Goal: Information Seeking & Learning: Learn about a topic

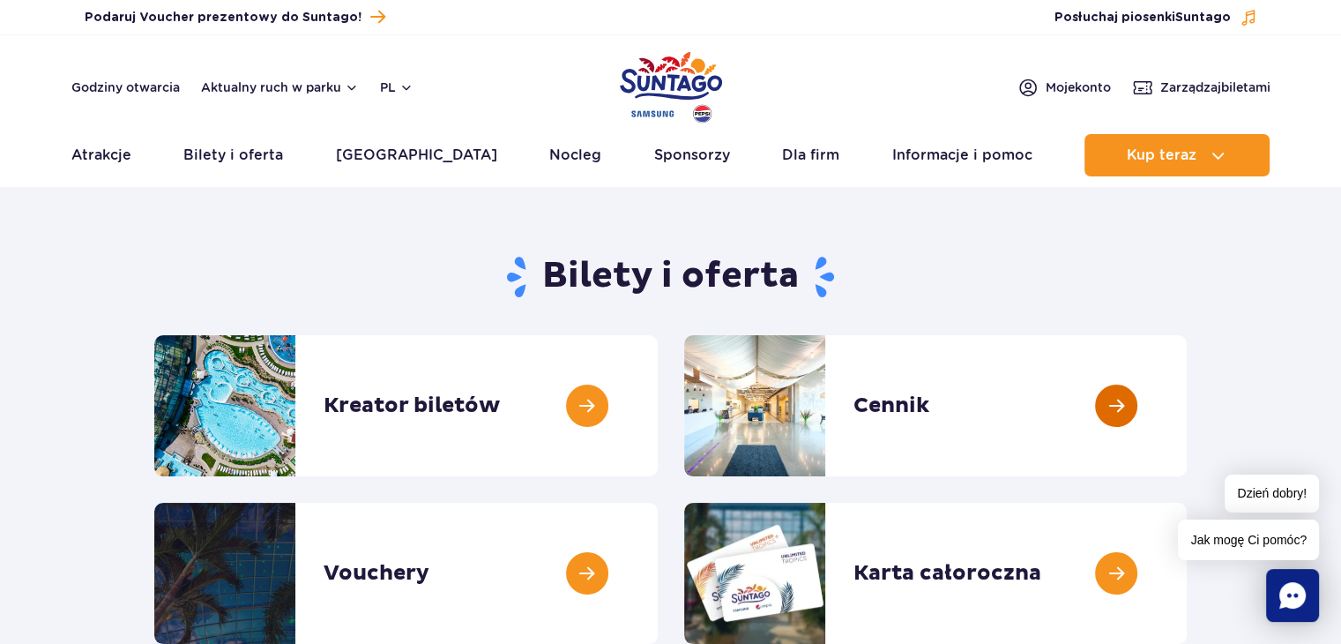
click at [1187, 391] on link at bounding box center [1187, 405] width 0 height 141
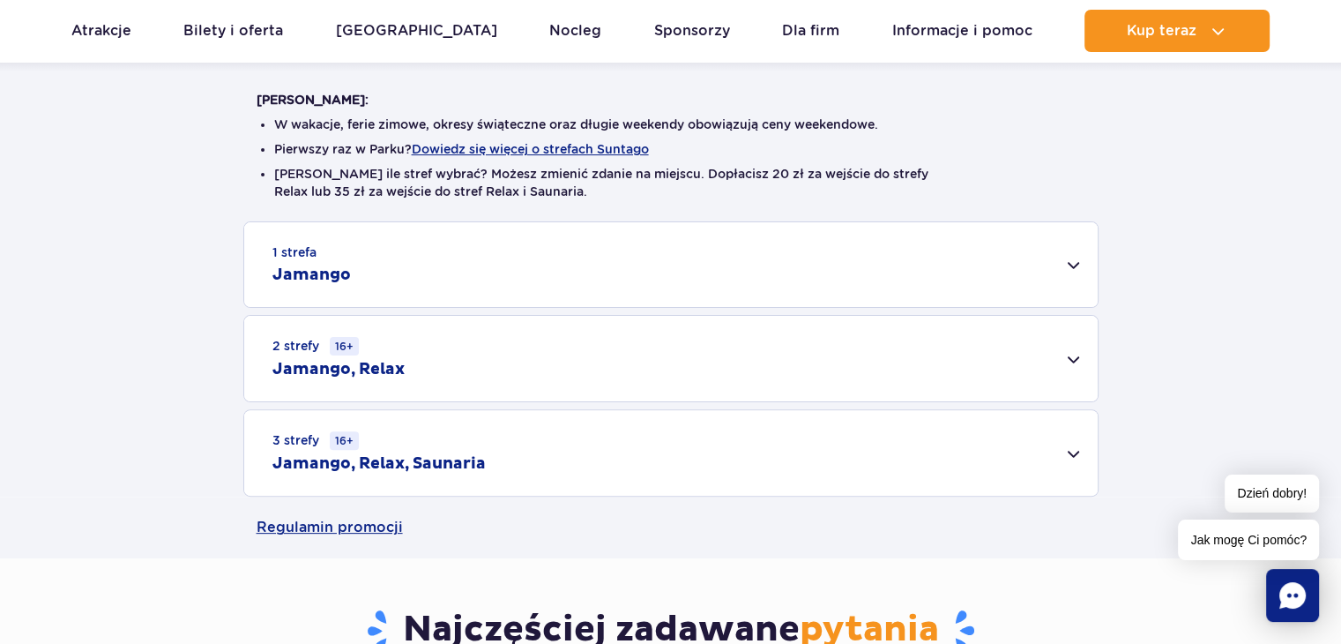
scroll to position [353, 0]
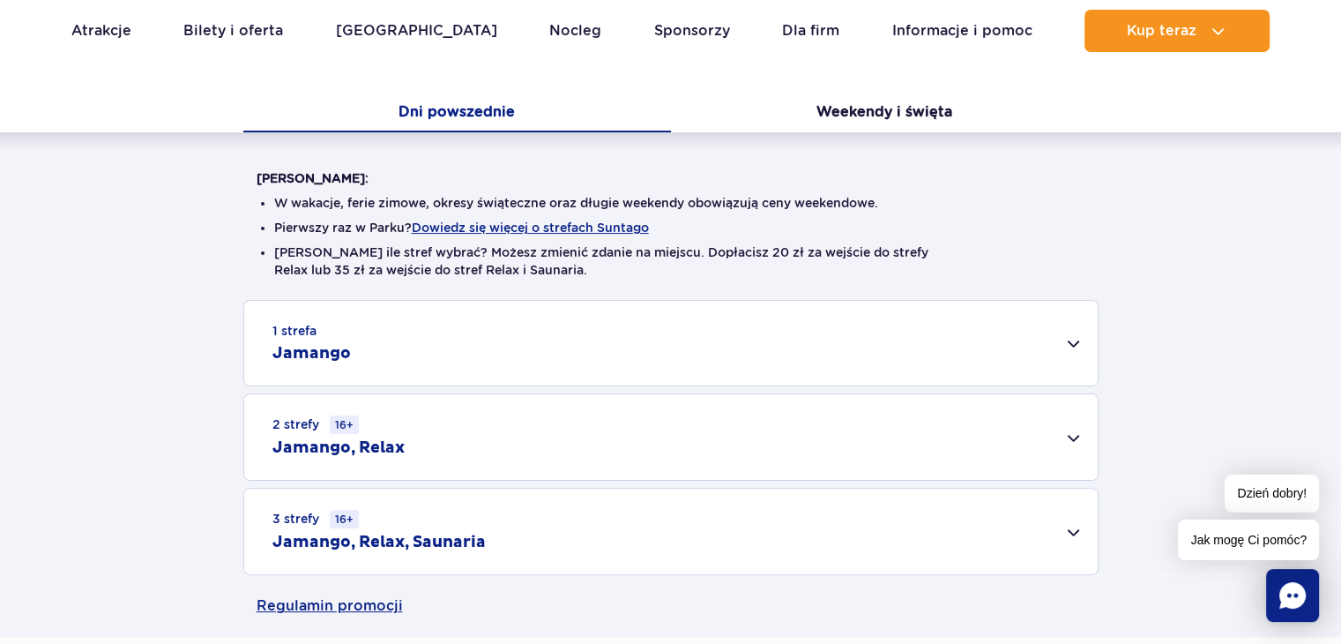
drag, startPoint x: 605, startPoint y: 269, endPoint x: 815, endPoint y: 266, distance: 209.9
click at [813, 269] on li "[PERSON_NAME] ile stref wybrać? Możesz zmienić zdanie na miejscu. Dopłacisz 20 …" at bounding box center [671, 260] width 794 height 35
click at [872, 95] on button "Weekendy i święta" at bounding box center [885, 113] width 428 height 37
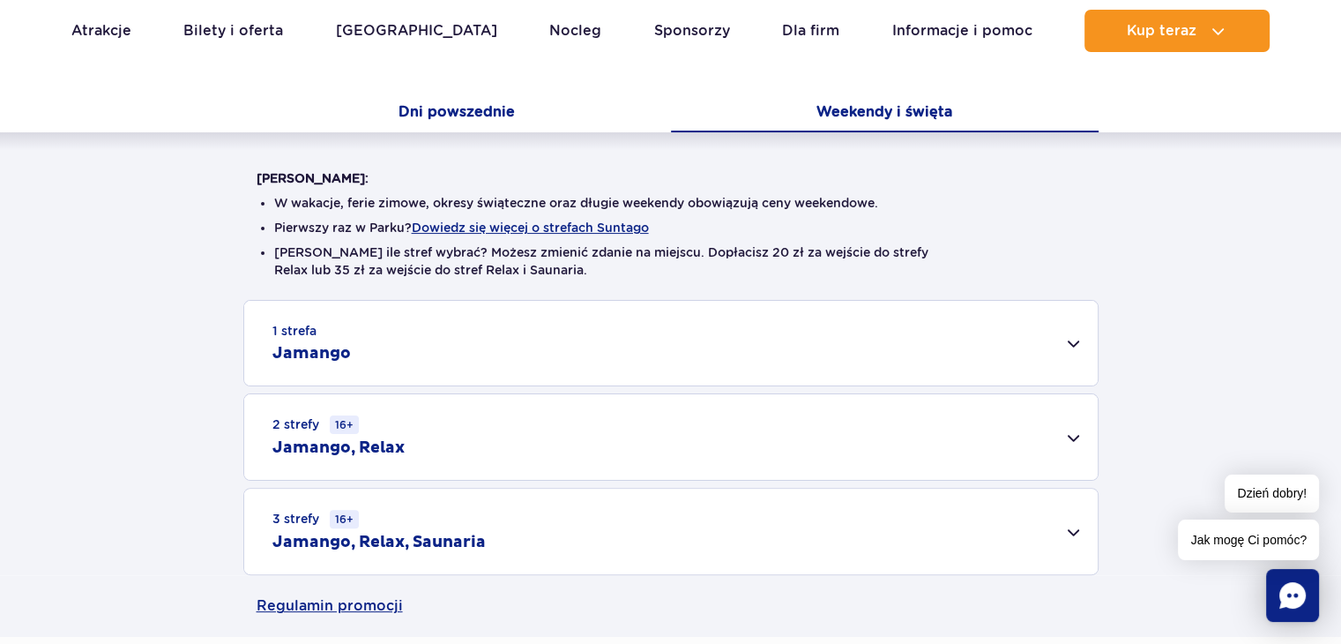
click at [490, 102] on button "Dni powszednie" at bounding box center [457, 113] width 428 height 37
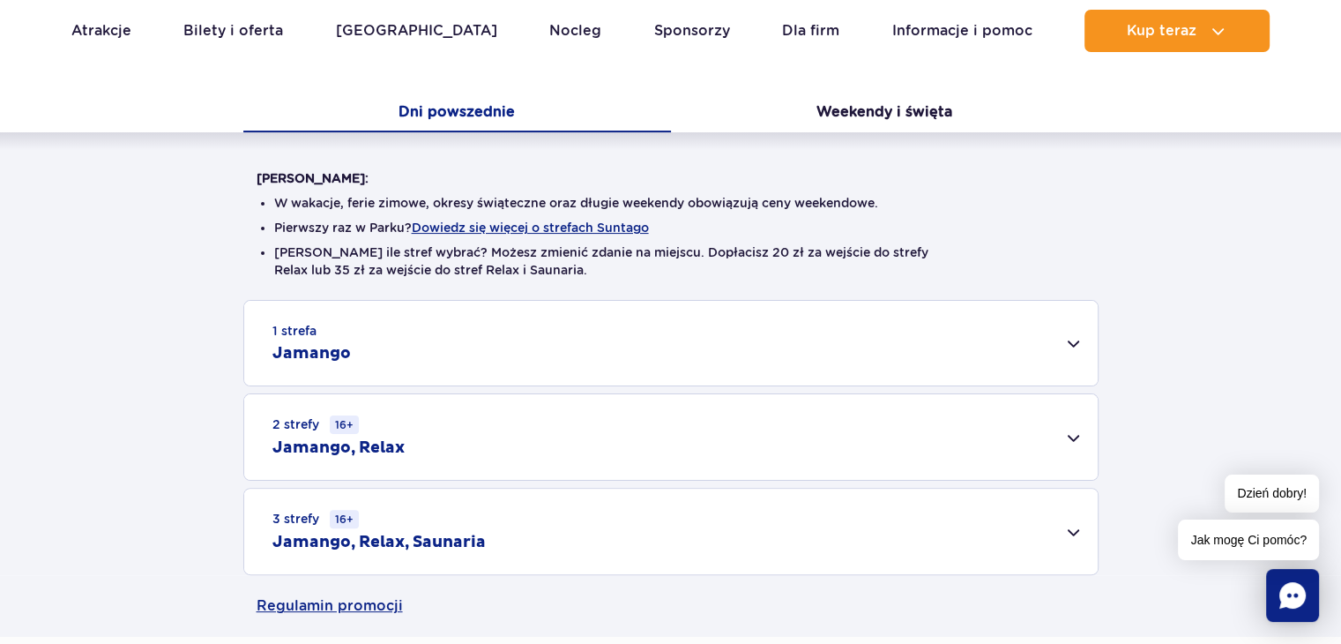
click at [1086, 336] on div "1 strefa Jamango" at bounding box center [671, 343] width 854 height 85
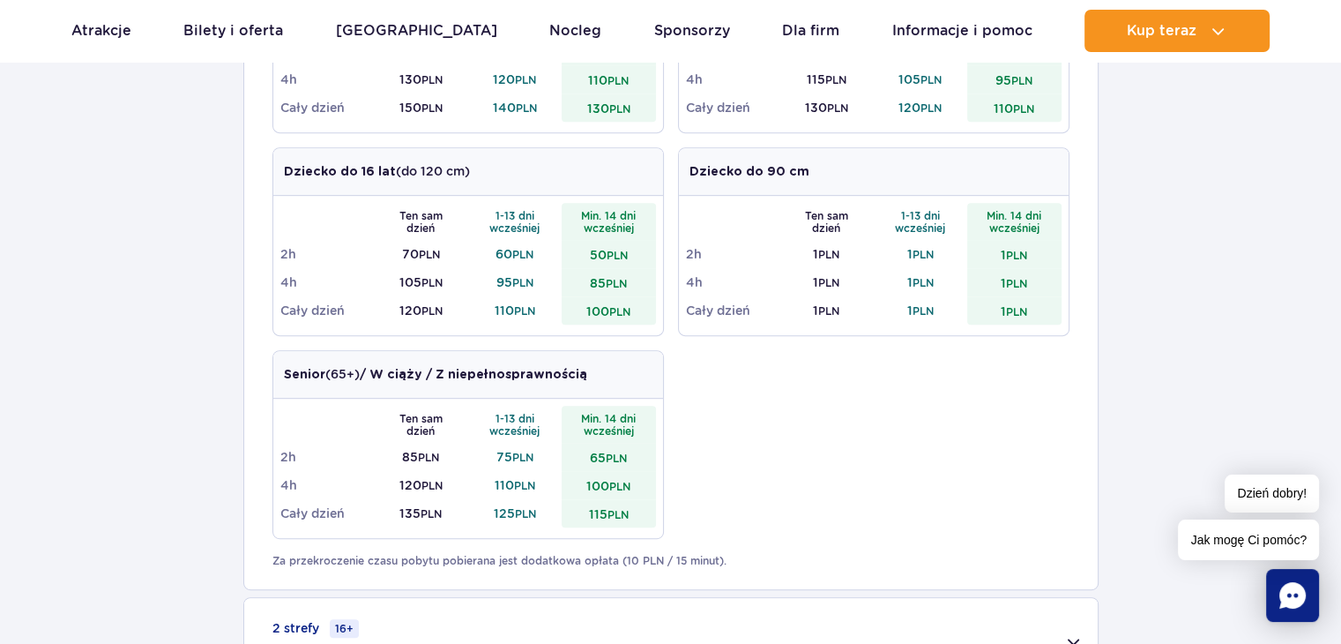
scroll to position [529, 0]
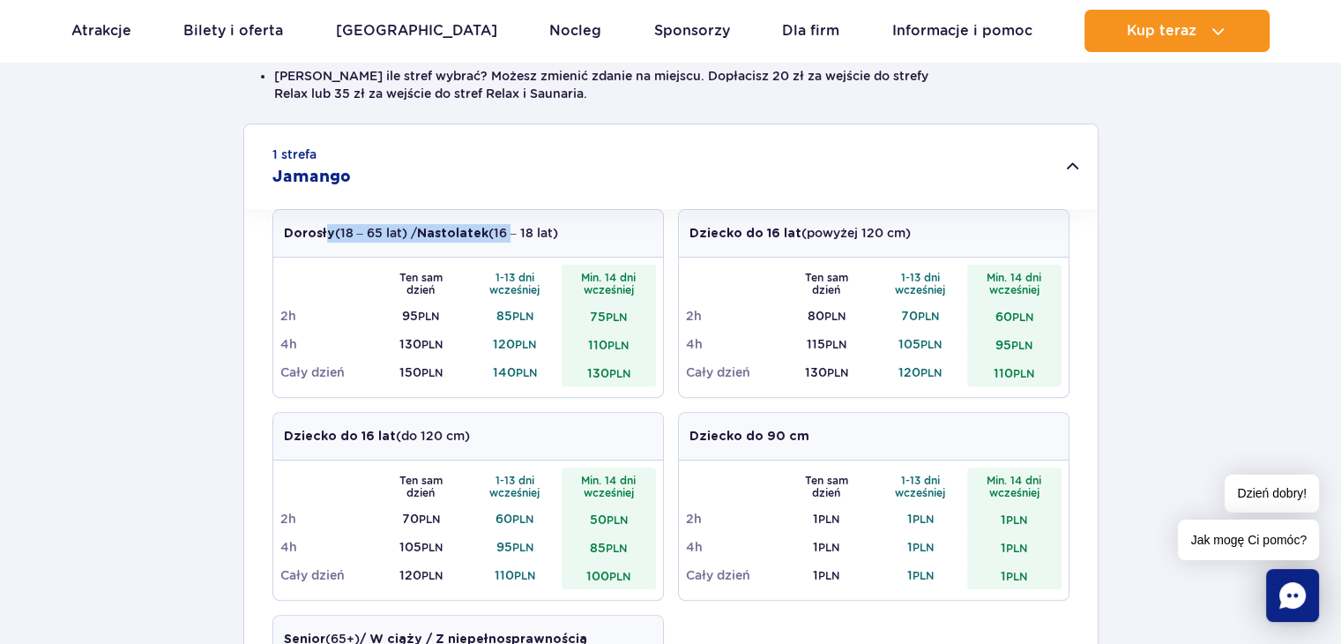
drag, startPoint x: 480, startPoint y: 230, endPoint x: 511, endPoint y: 230, distance: 31.7
click at [511, 230] on p "Dorosły (18 – 65 lat) / Nastolatek (16 – 18 lat)" at bounding box center [421, 233] width 274 height 19
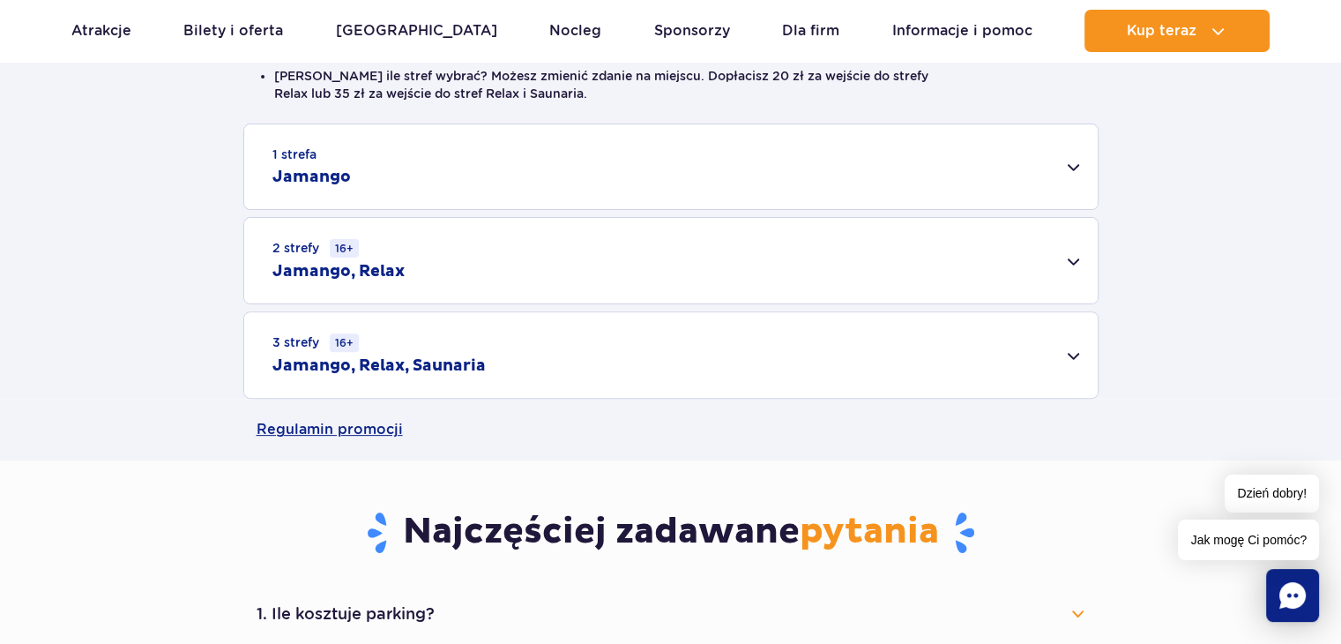
click at [511, 230] on p "Dorosły (18 – 65 lat) / Nastolatek (16 – 18 lat)" at bounding box center [421, 233] width 274 height 19
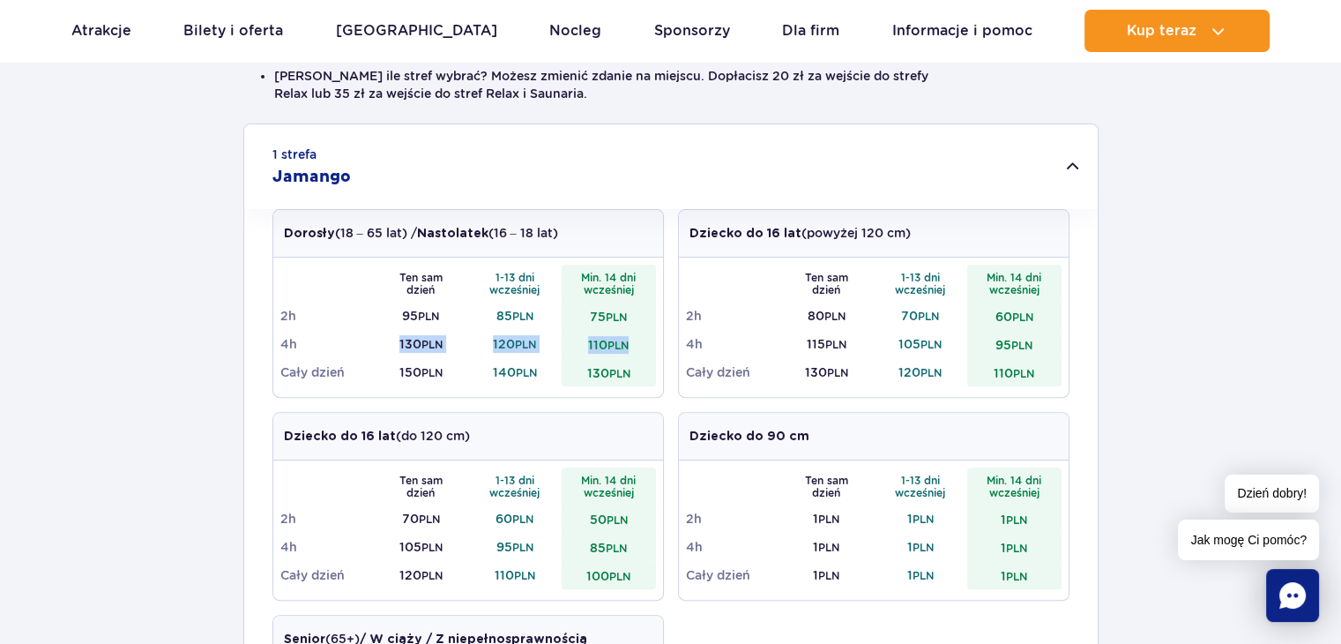
drag, startPoint x: 395, startPoint y: 336, endPoint x: 637, endPoint y: 336, distance: 241.6
click at [637, 336] on tr "4h 130 PLN 120 PLN 110 PLN" at bounding box center [468, 344] width 376 height 28
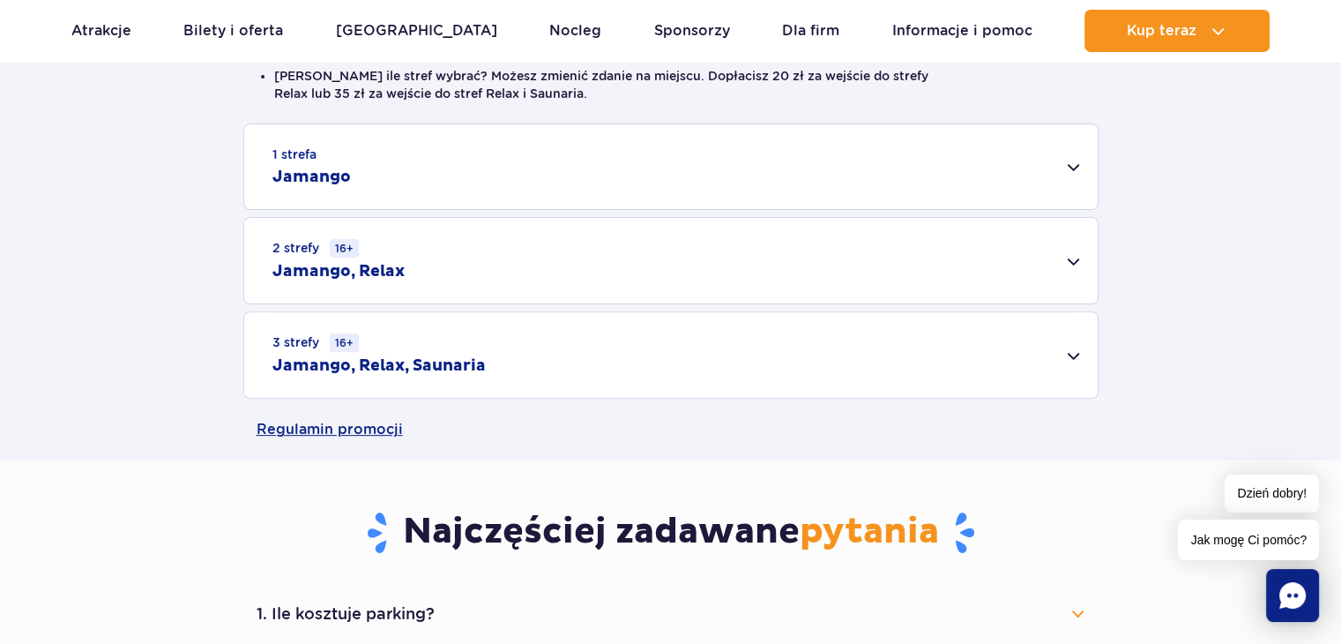
click at [637, 336] on td "110 PLN" at bounding box center [609, 344] width 94 height 28
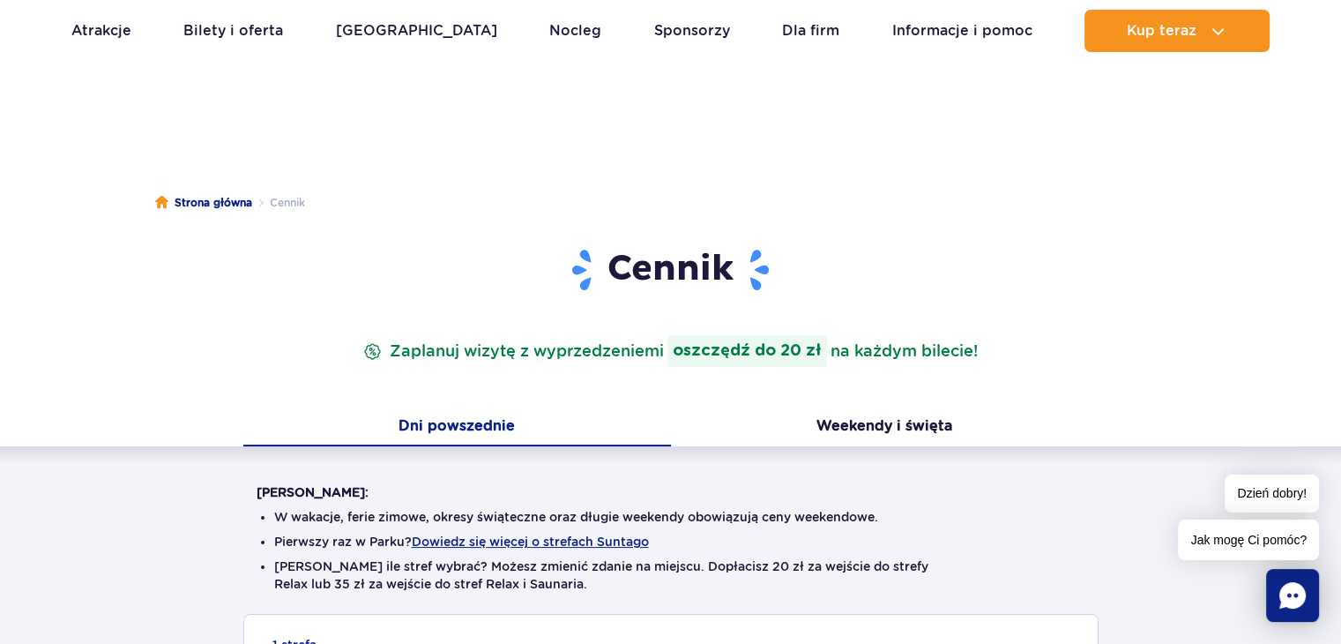
scroll to position [0, 0]
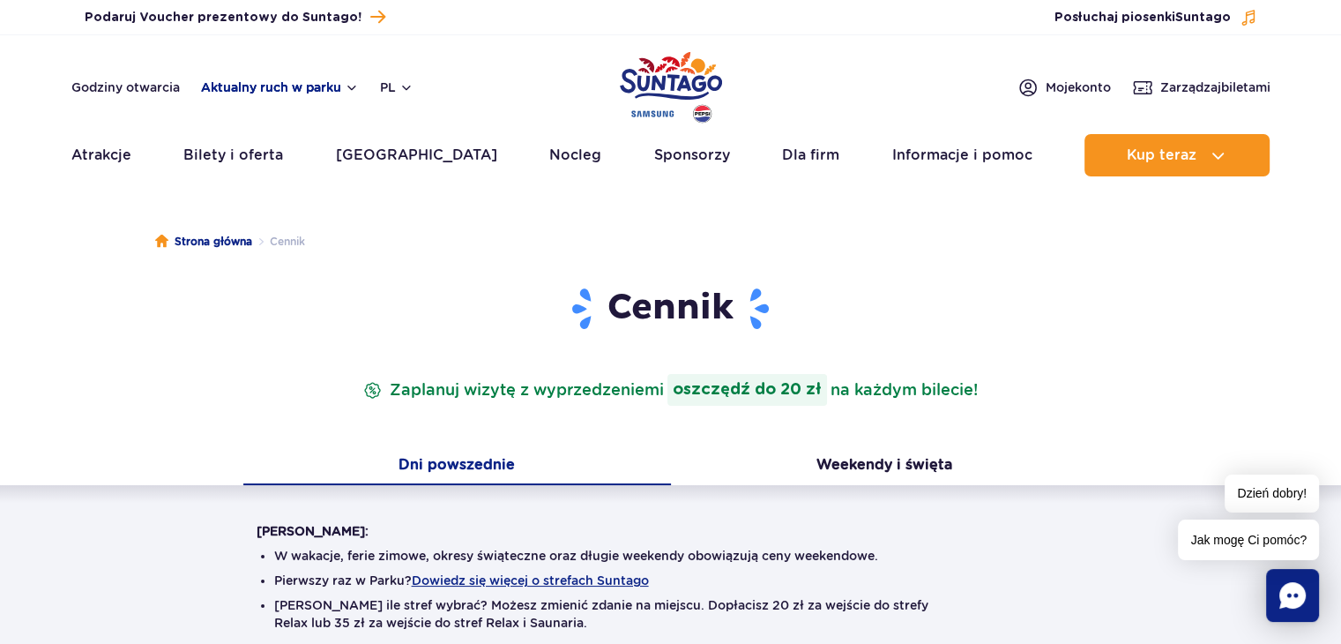
click at [336, 89] on button "Aktualny ruch w parku" at bounding box center [280, 87] width 158 height 14
click at [342, 86] on button "Aktualny ruch w parku" at bounding box center [280, 87] width 158 height 14
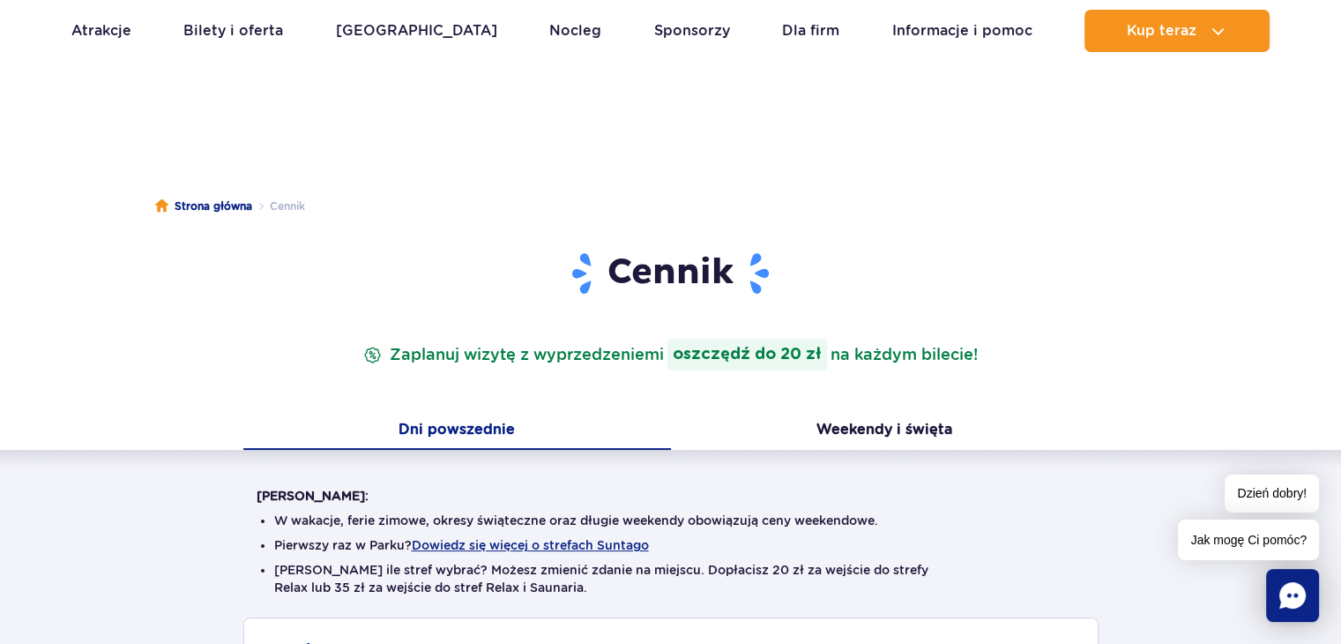
scroll to position [88, 0]
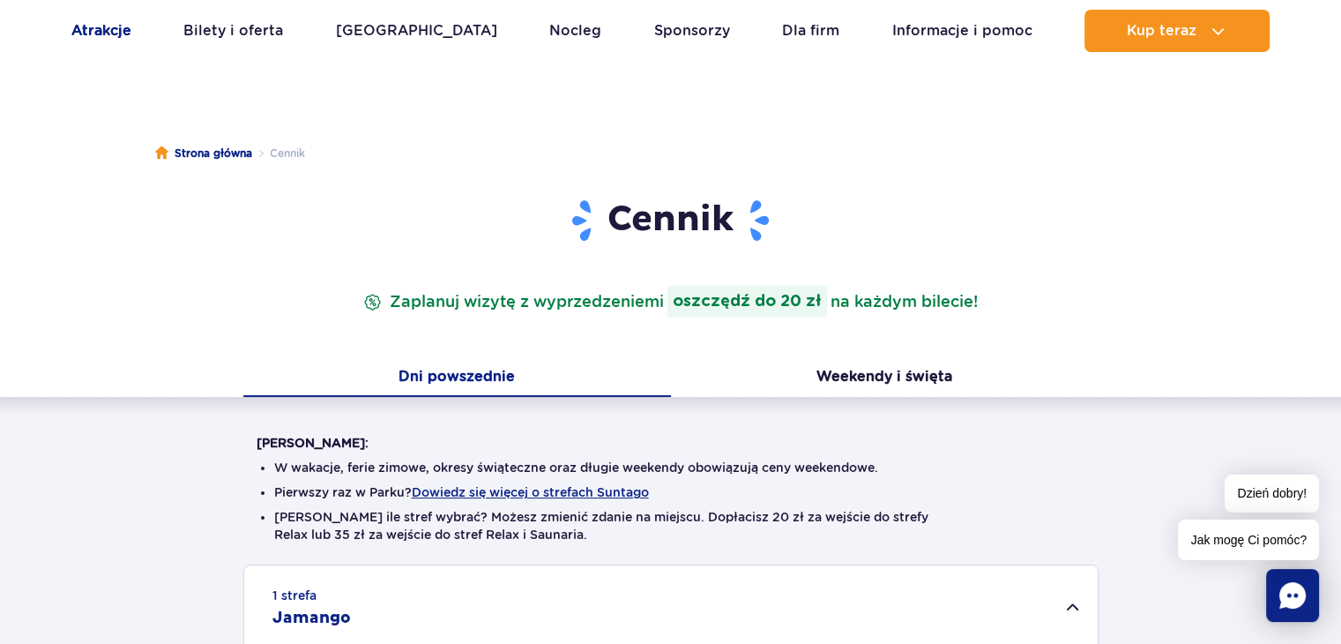
click at [127, 38] on link "Atrakcje" at bounding box center [101, 31] width 60 height 42
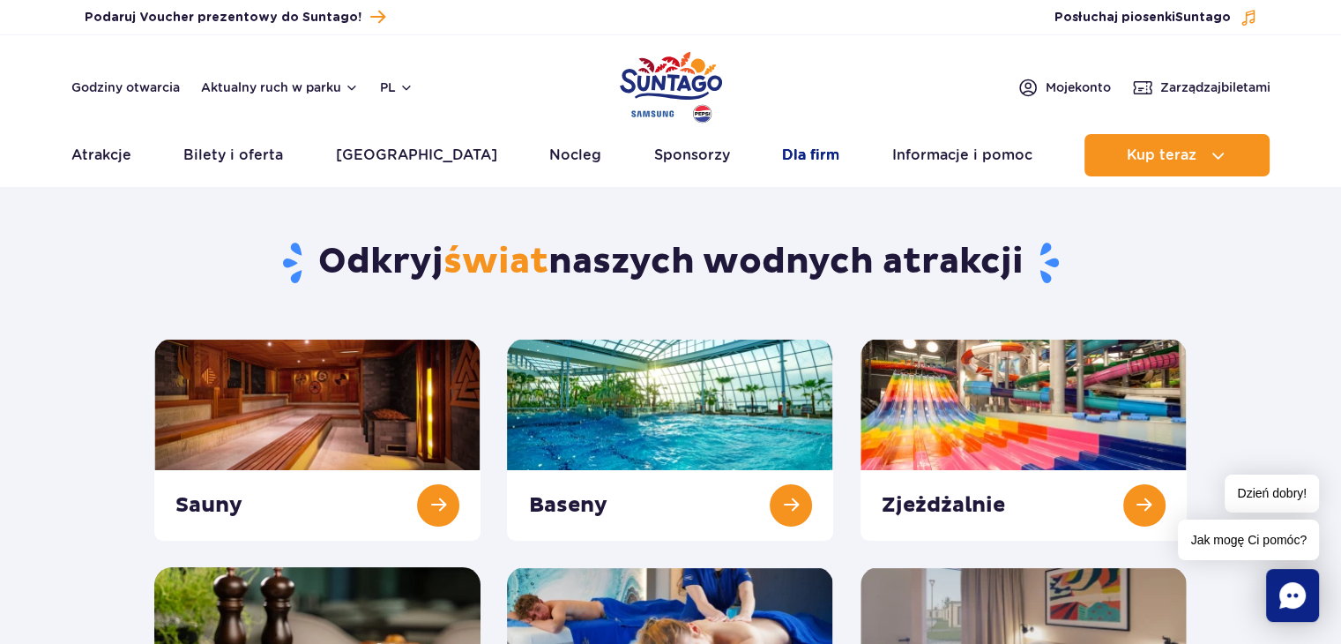
click at [782, 145] on link "Dla firm" at bounding box center [810, 155] width 57 height 42
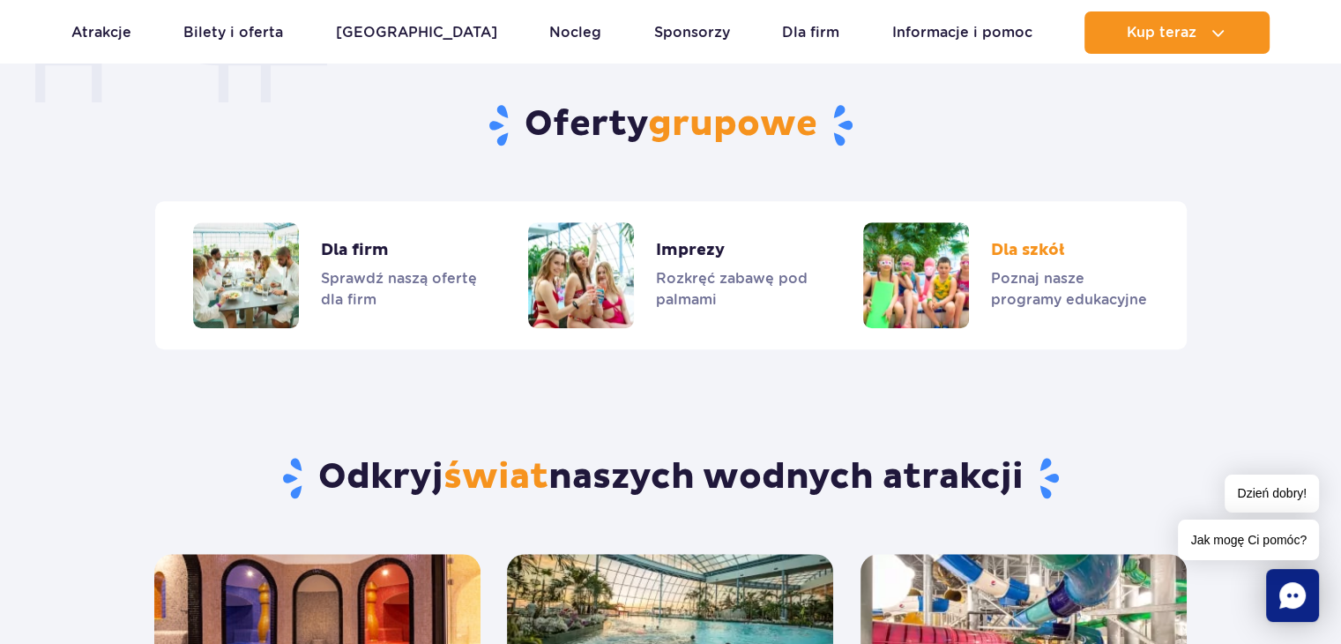
click at [996, 283] on link "Dla szkół" at bounding box center [1005, 275] width 284 height 106
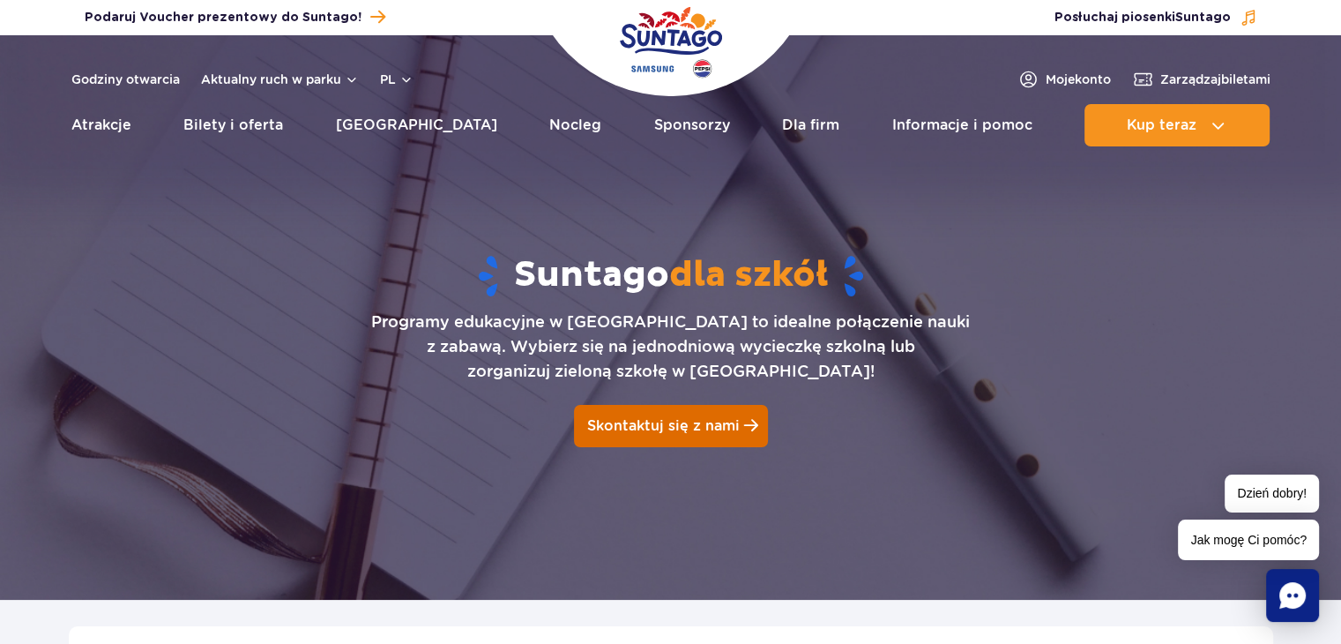
click at [690, 433] on span "Skontaktuj się z nami" at bounding box center [663, 425] width 153 height 17
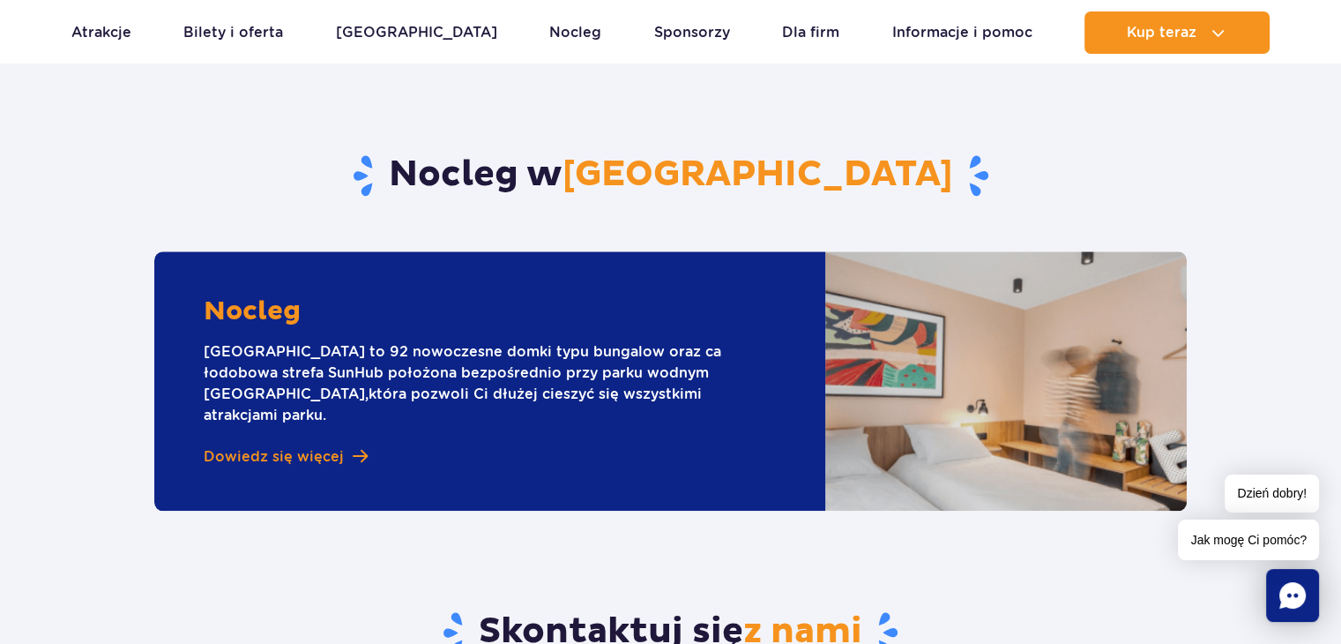
scroll to position [1600, 0]
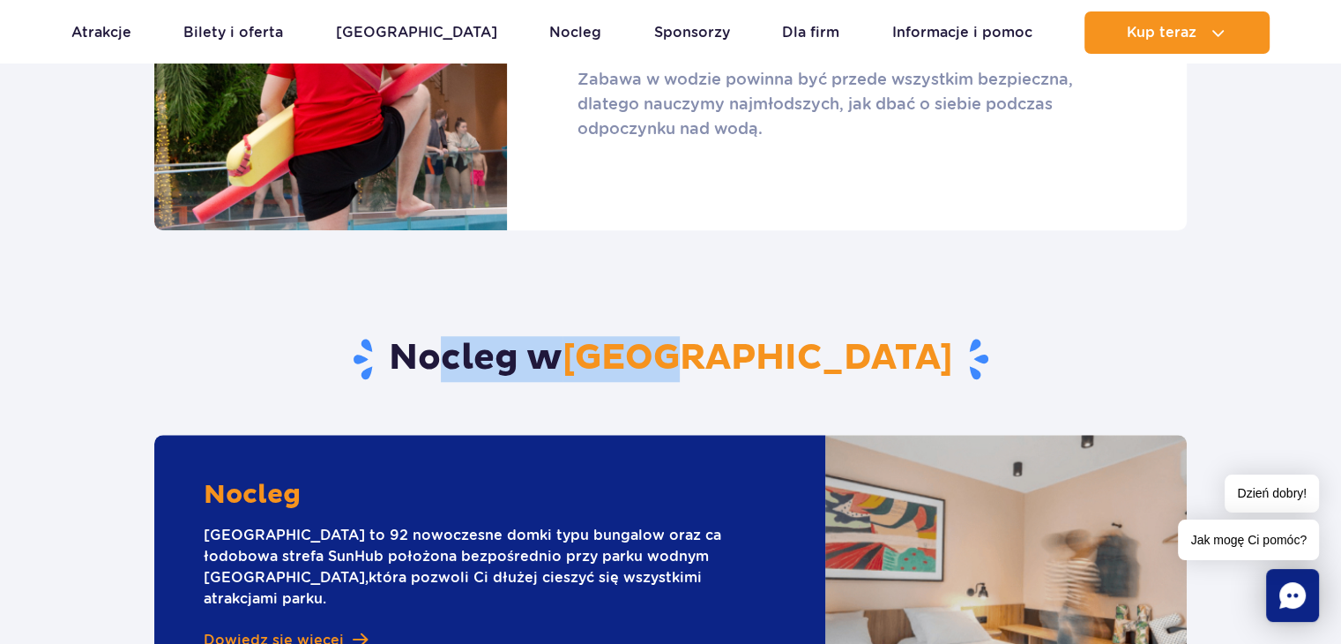
drag, startPoint x: 497, startPoint y: 318, endPoint x: 725, endPoint y: 317, distance: 227.5
click at [725, 336] on h2 "Nocleg w Suntago Village" at bounding box center [670, 359] width 1033 height 46
click at [725, 336] on span "[GEOGRAPHIC_DATA]" at bounding box center [758, 358] width 391 height 44
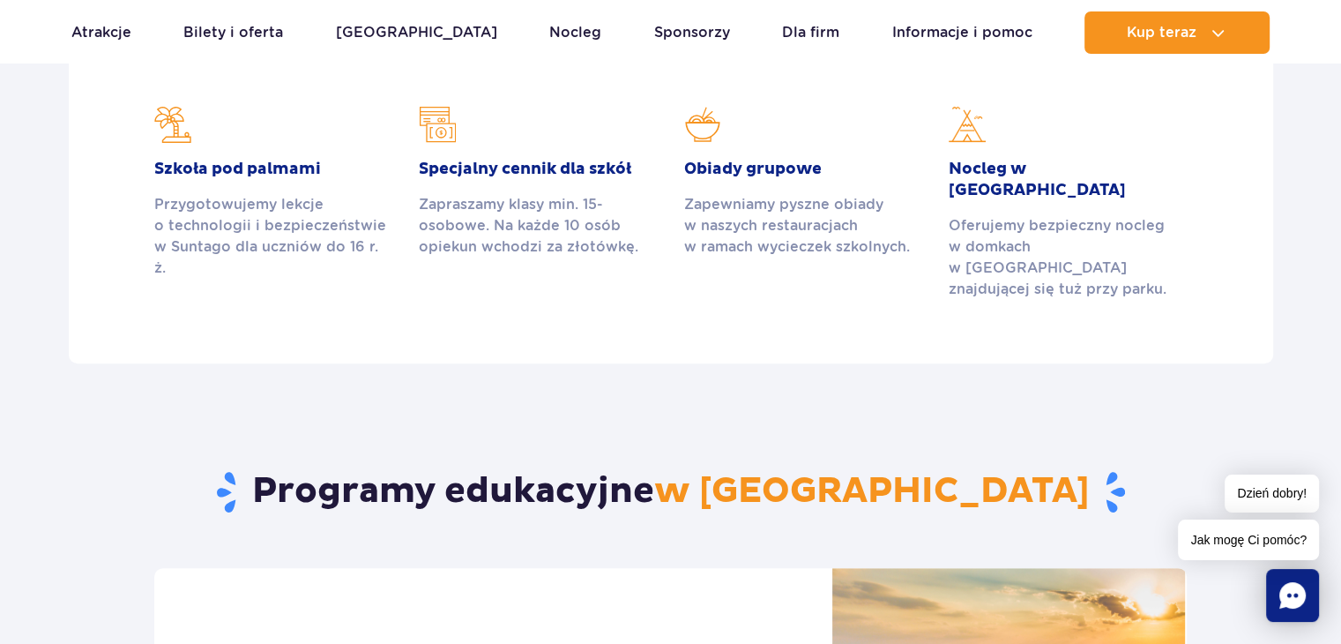
scroll to position [542, 0]
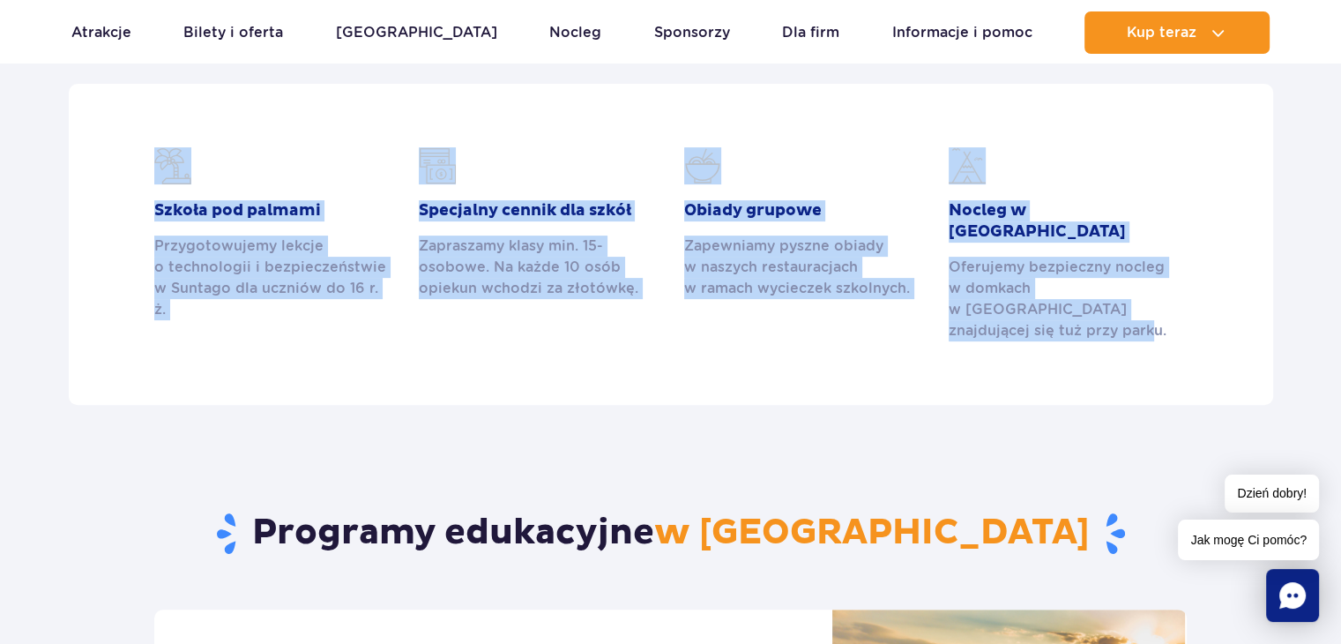
drag, startPoint x: 116, startPoint y: 148, endPoint x: 1244, endPoint y: 290, distance: 1136.7
click at [1244, 290] on section "Szkoła pod palmami Przygotowujemy lekcje o technologii i bezpieczeństwie w Sunt…" at bounding box center [671, 244] width 1205 height 321
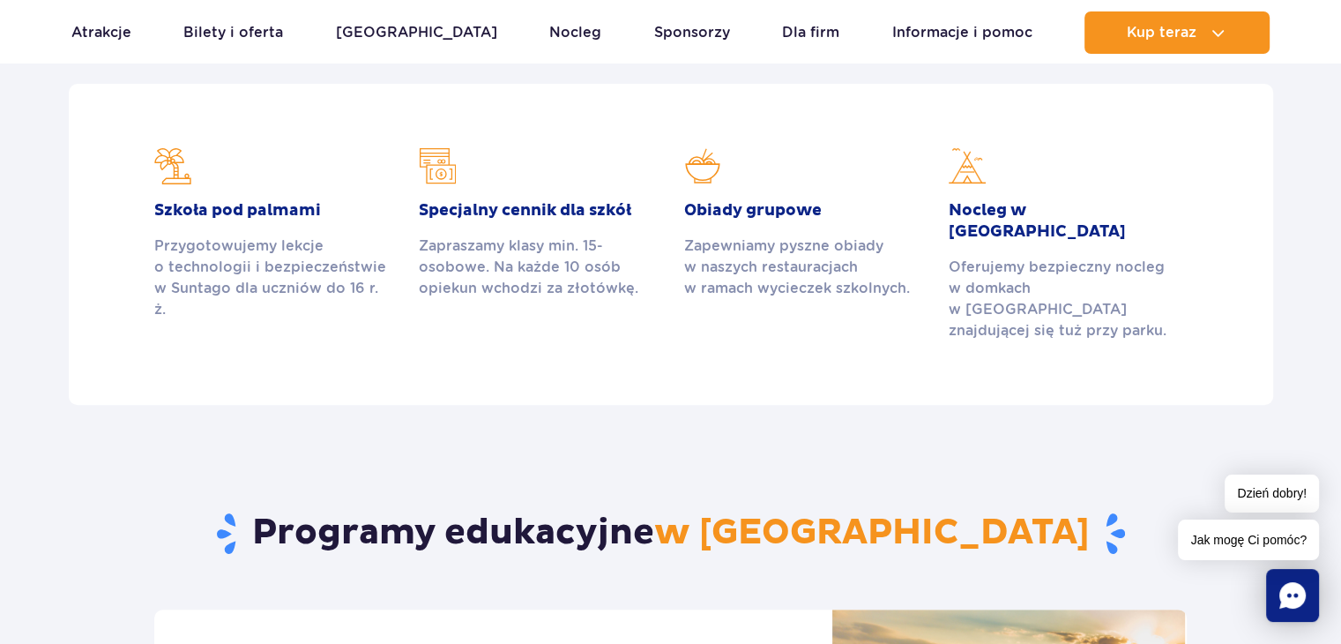
click at [921, 405] on div "Programy edukacyjne w Suntago" at bounding box center [670, 507] width 1059 height 205
